Goal: Task Accomplishment & Management: Manage account settings

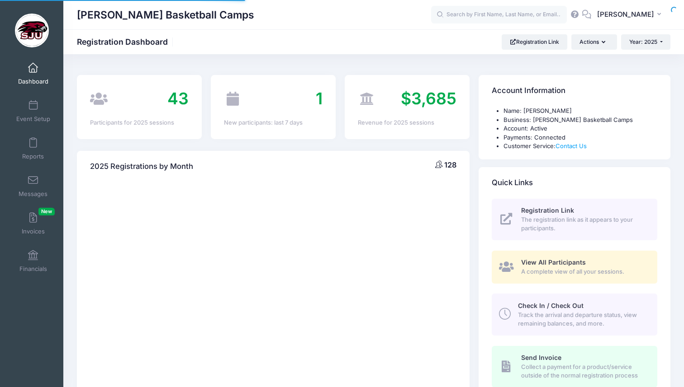
select select
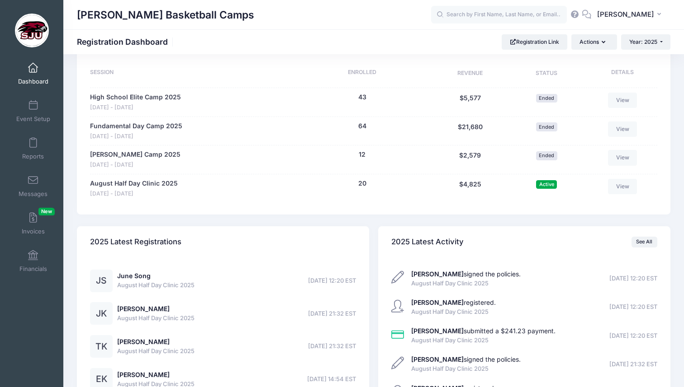
scroll to position [427, 0]
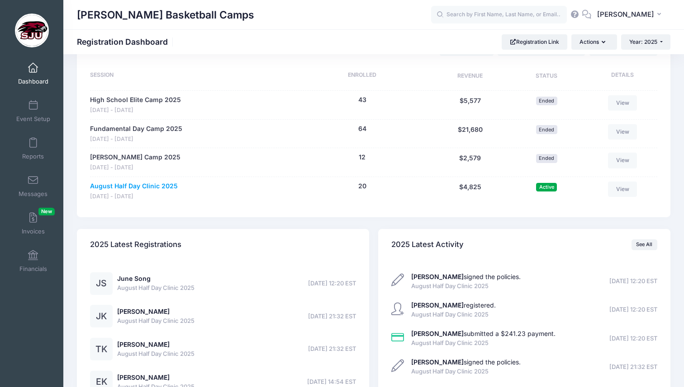
click at [161, 186] on link "August Half Day Clinic 2025" at bounding box center [134, 186] width 88 height 9
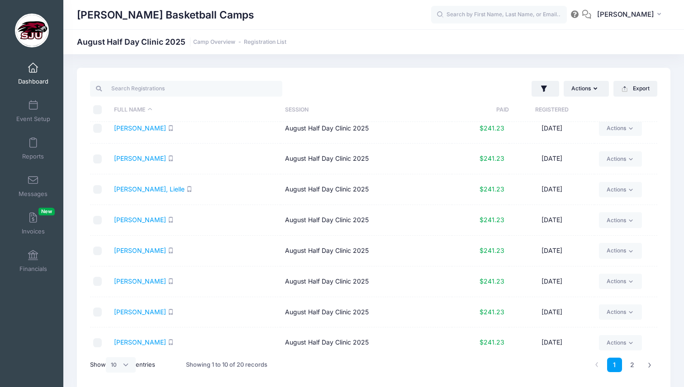
scroll to position [77, 0]
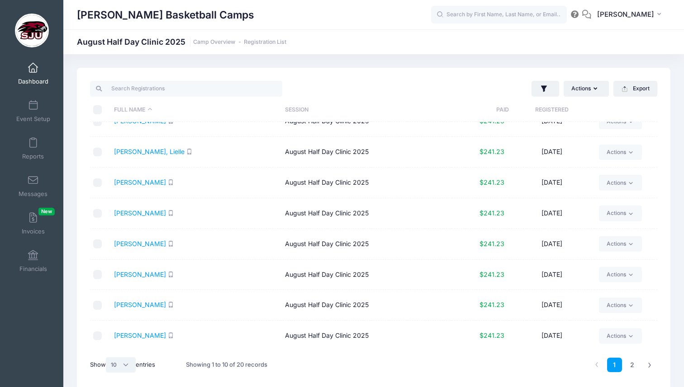
click at [126, 364] on select "All 10 25 50" at bounding box center [121, 365] width 30 height 15
select select "-1"
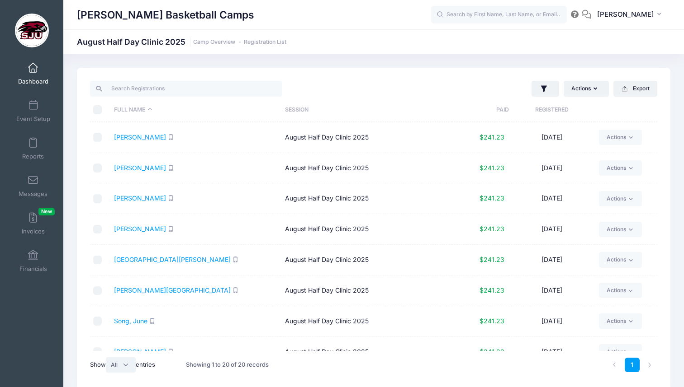
scroll to position [383, 0]
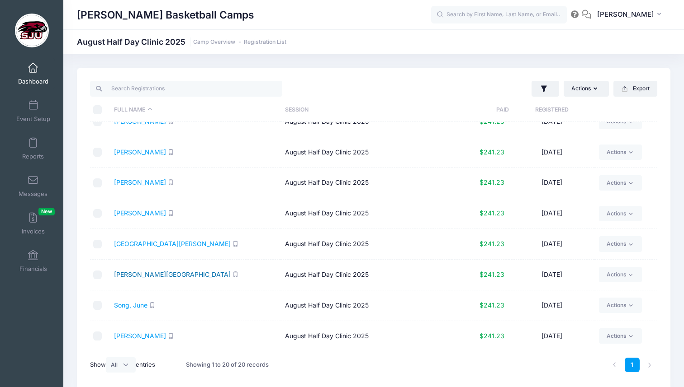
click at [145, 276] on link "Partridge, Alma" at bounding box center [172, 275] width 117 height 8
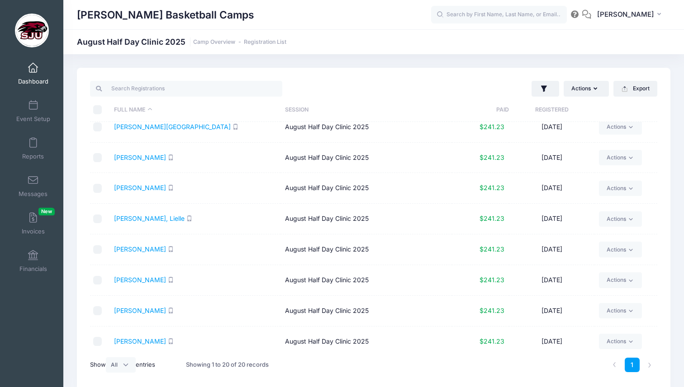
scroll to position [0, 0]
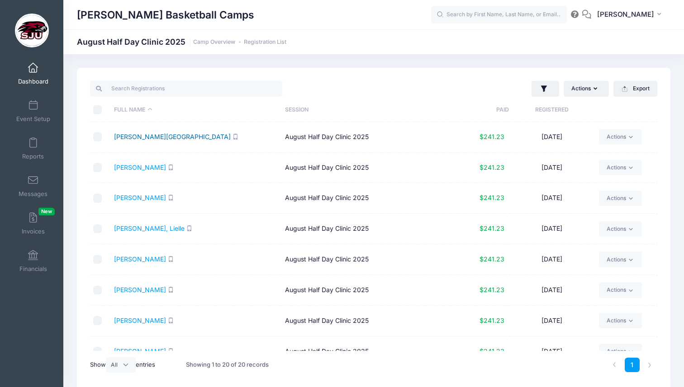
click at [132, 137] on link "Briner, Sydney" at bounding box center [172, 137] width 117 height 8
click at [137, 169] on link "Cafiero, Bella" at bounding box center [140, 168] width 52 height 8
click at [123, 201] on link "Corning, Alex" at bounding box center [140, 198] width 52 height 8
click at [128, 259] on link "[PERSON_NAME]" at bounding box center [140, 259] width 52 height 8
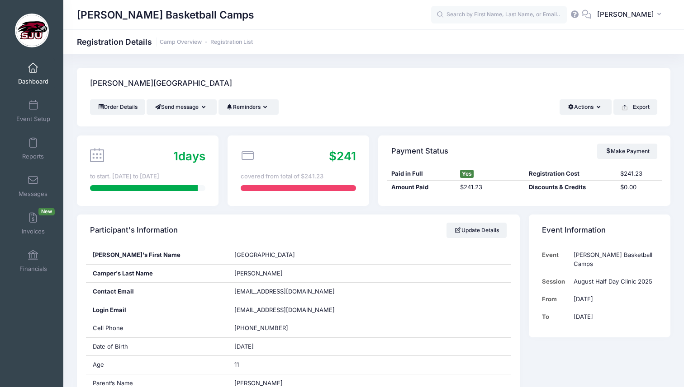
scroll to position [29, 0]
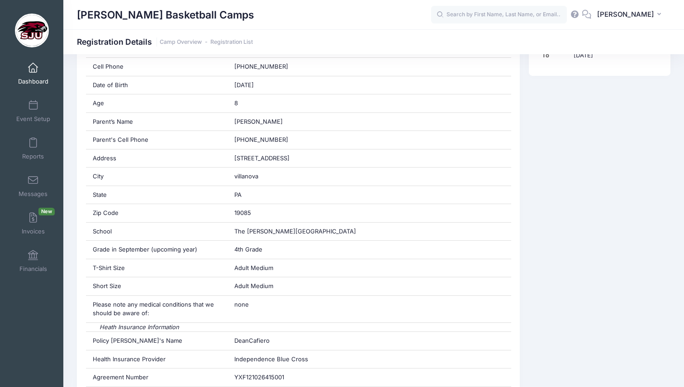
scroll to position [264, 0]
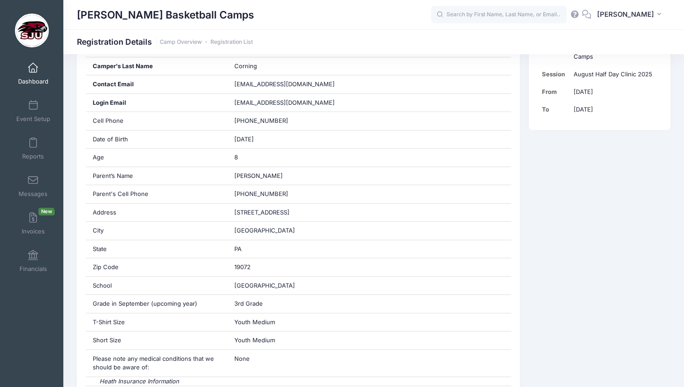
scroll to position [222, 0]
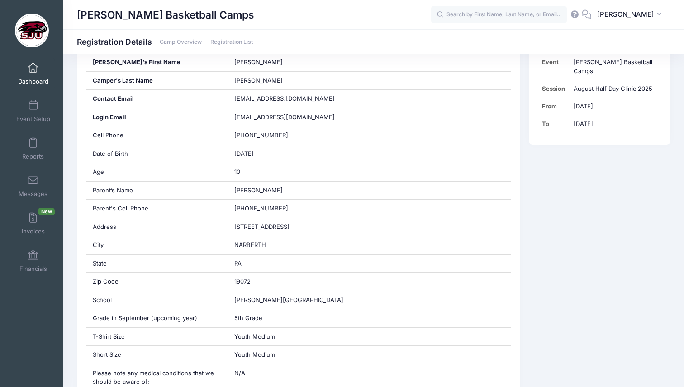
scroll to position [194, 0]
